Goal: Use online tool/utility: Utilize a website feature to perform a specific function

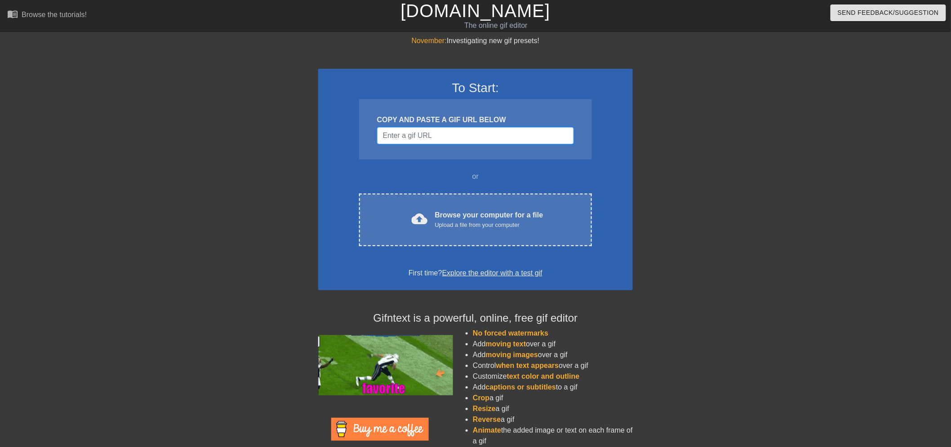
click at [407, 134] on input "Username" at bounding box center [475, 135] width 197 height 17
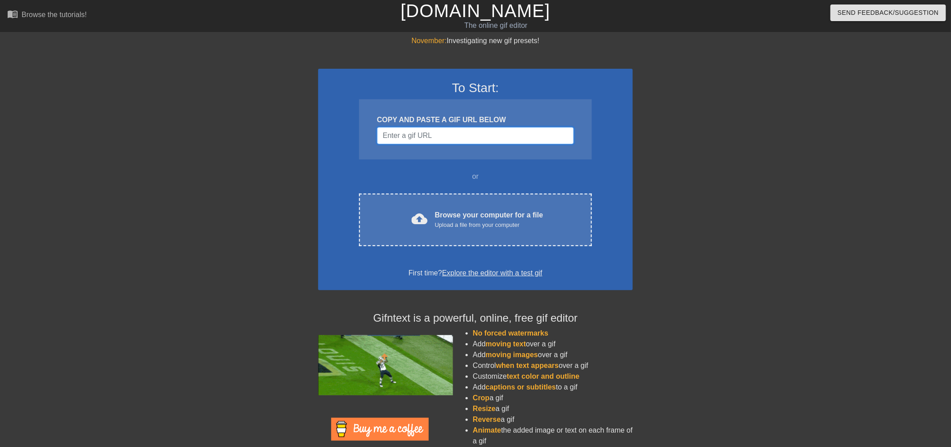
paste input "https://www.google.com/url?sa=i&url=https%3A%2F%2Fgiphy.com%2Fexplore%2Fsending…"
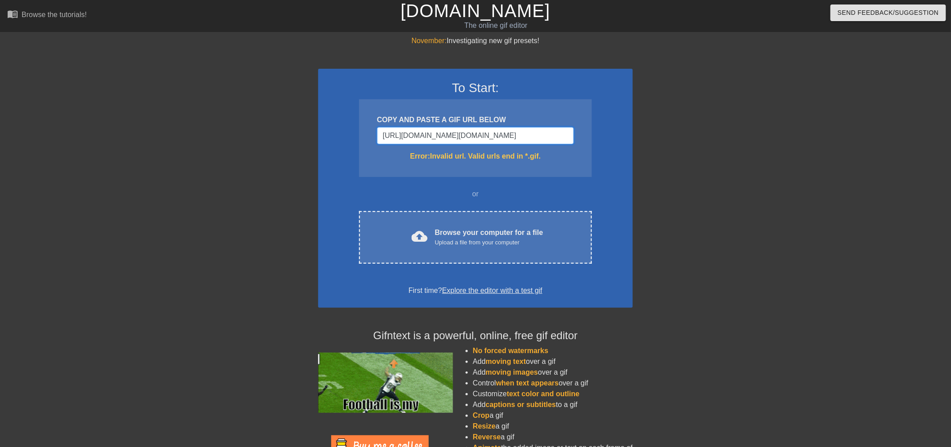
click at [556, 136] on input "https://www.google.com/url?sa=i&url=https%3A%2F%2Fgiphy.com%2Fexplore%2Fsending…" at bounding box center [475, 135] width 197 height 17
type input "https://www.google.com/url?sa=i&url=https%3A%2F%2Fgiphy.com%2Fexplore%2Fsending…"
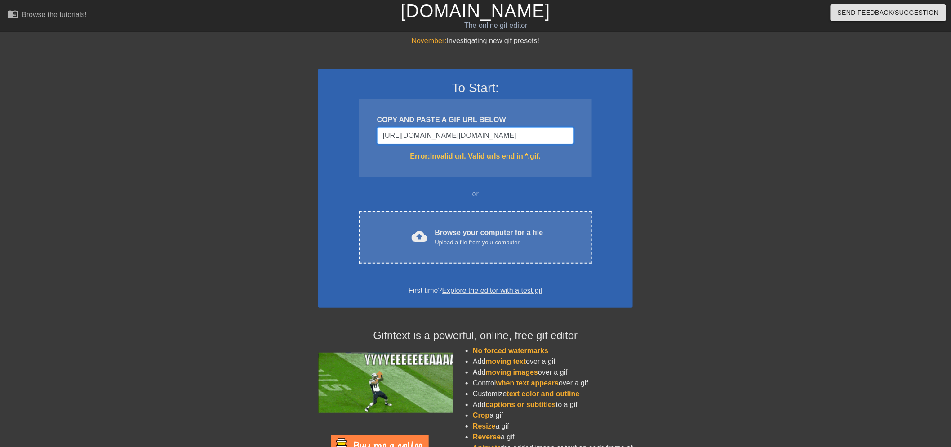
scroll to position [0, 0]
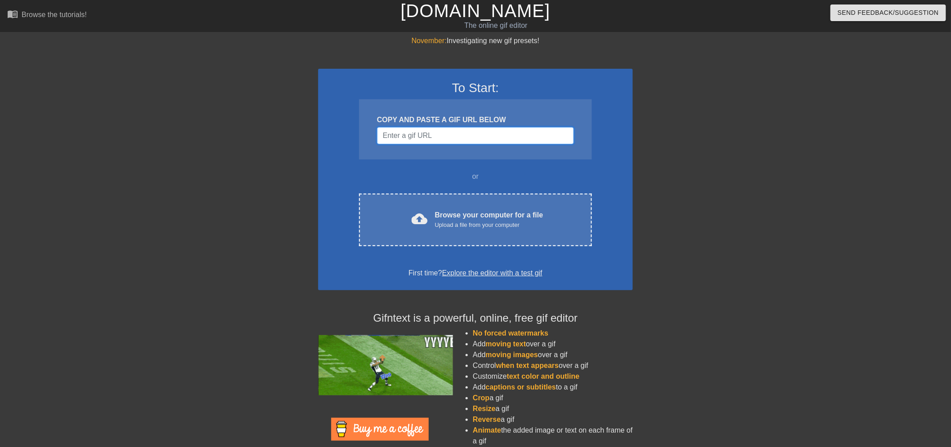
click at [421, 135] on input "Username" at bounding box center [475, 135] width 197 height 17
paste input "[URL][DOMAIN_NAME]"
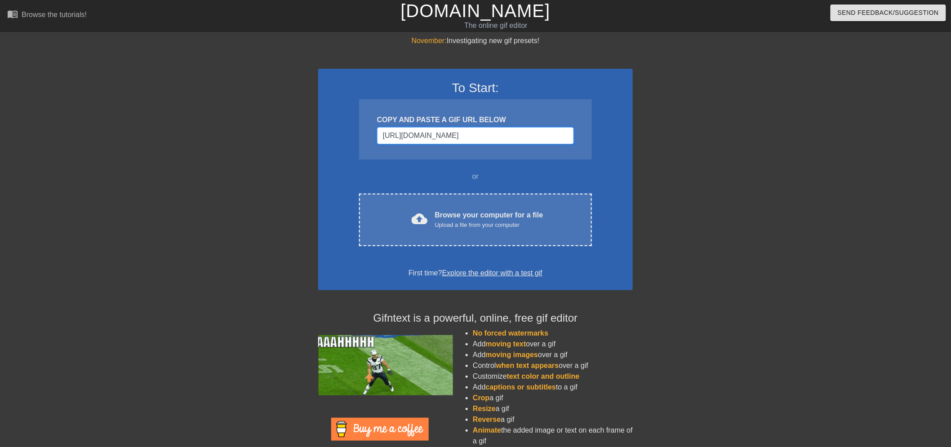
scroll to position [0, 36]
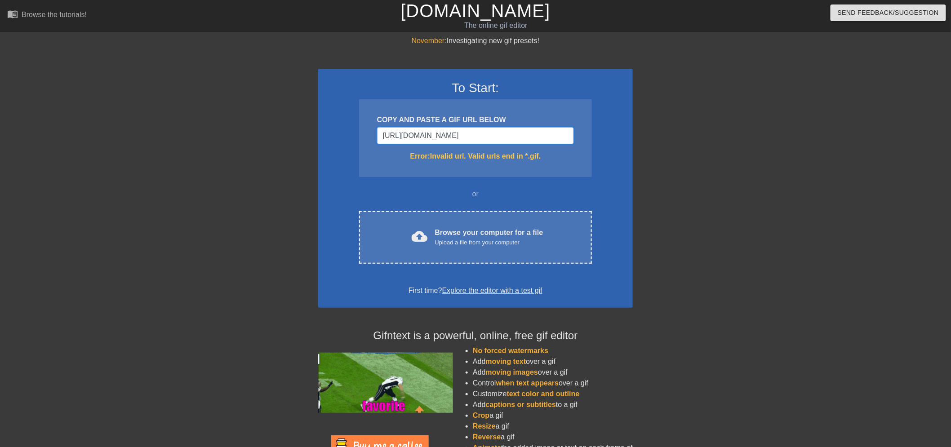
type input "[URL][DOMAIN_NAME]"
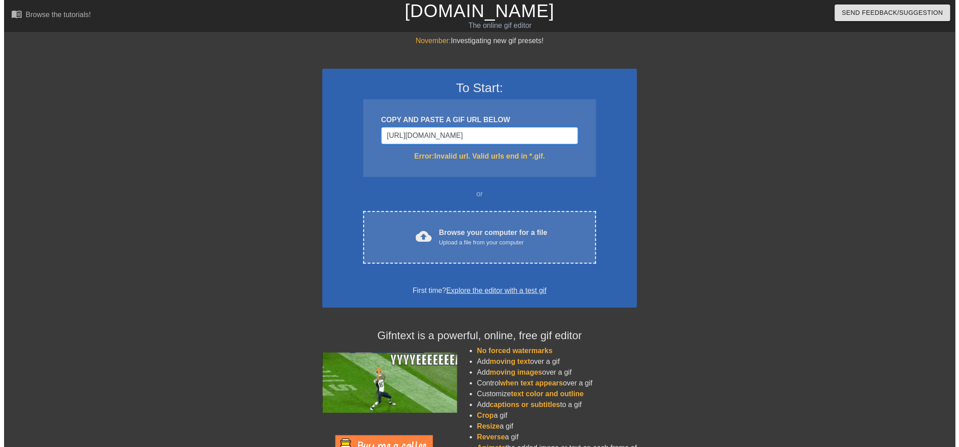
scroll to position [0, 0]
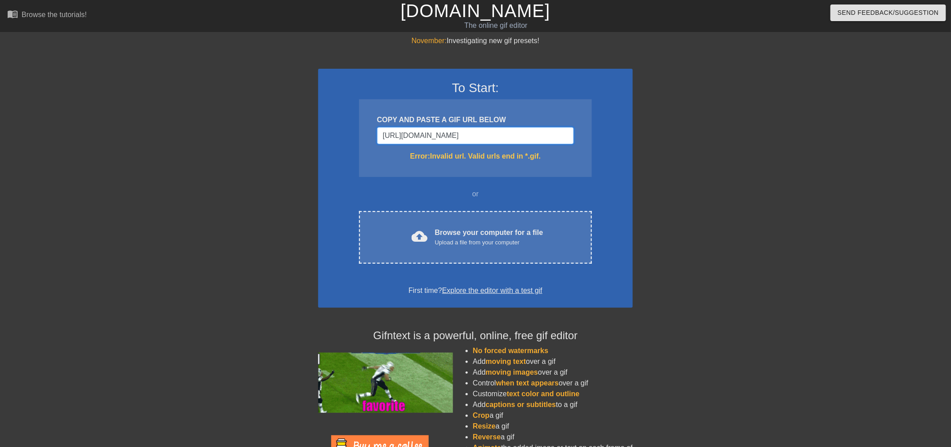
click at [428, 134] on input "[URL][DOMAIN_NAME]" at bounding box center [475, 135] width 197 height 17
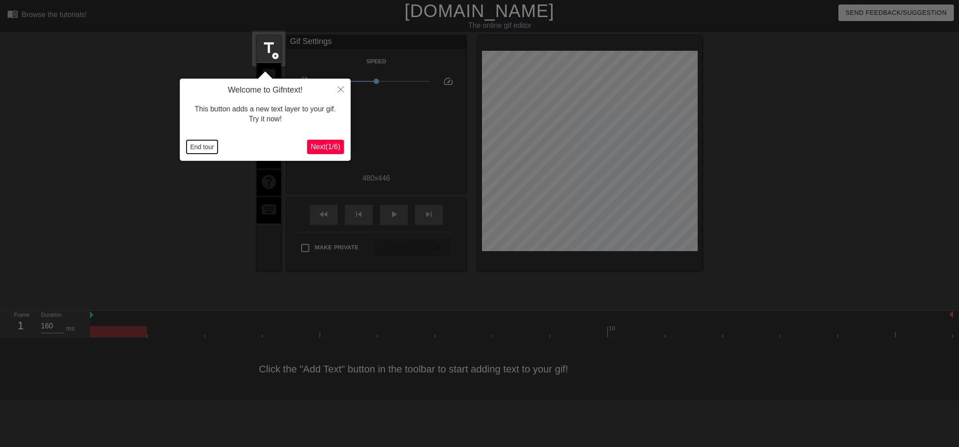
click at [199, 148] on button "End tour" at bounding box center [202, 146] width 31 height 13
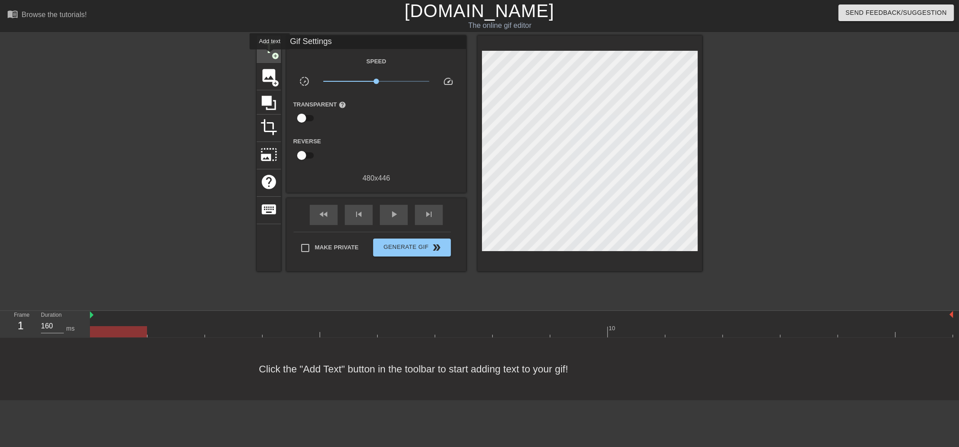
click at [270, 56] on span "title" at bounding box center [268, 48] width 17 height 17
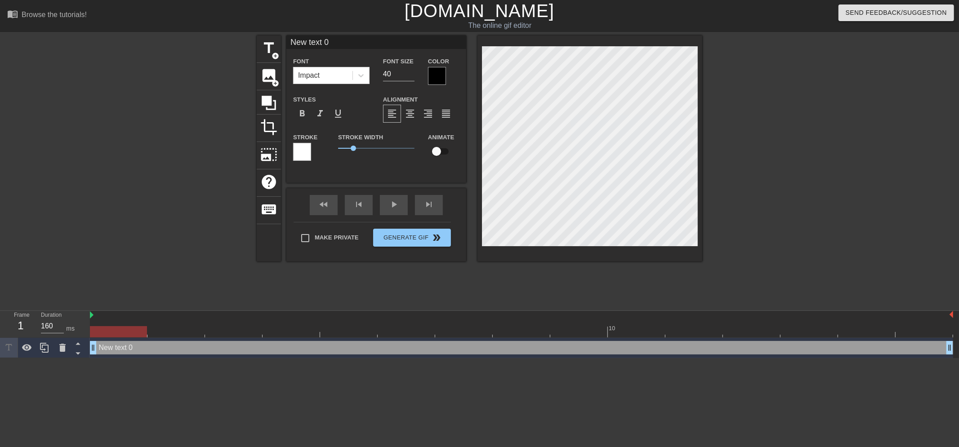
drag, startPoint x: 339, startPoint y: 44, endPoint x: 172, endPoint y: 31, distance: 167.7
click at [172, 31] on div "menu_book Browse the tutorials! [DOMAIN_NAME] The online gif editor Send Feedba…" at bounding box center [479, 179] width 959 height 358
type input "ALL TO LMW"
click at [329, 236] on div "Make Private Generate Gif double_arrow" at bounding box center [372, 240] width 157 height 36
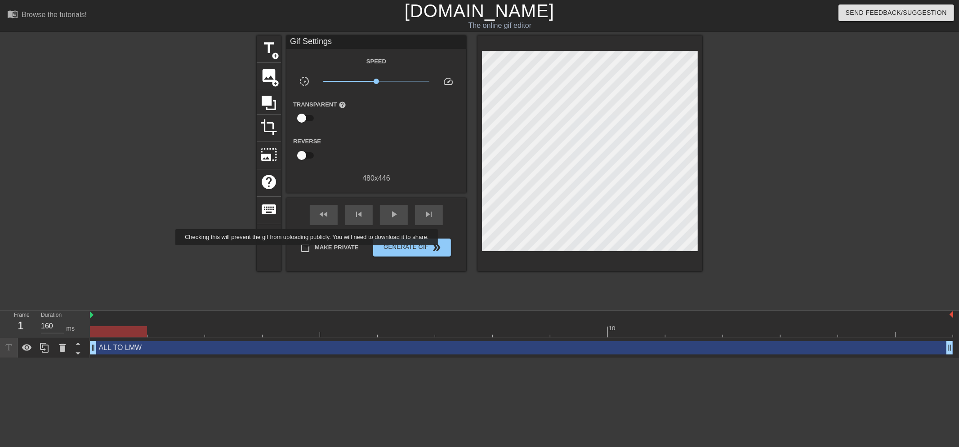
click at [308, 251] on input "Make Private" at bounding box center [305, 248] width 19 height 19
checkbox input "true"
click at [405, 250] on span "Generate Gif double_arrow" at bounding box center [412, 247] width 71 height 11
